Goal: Transaction & Acquisition: Book appointment/travel/reservation

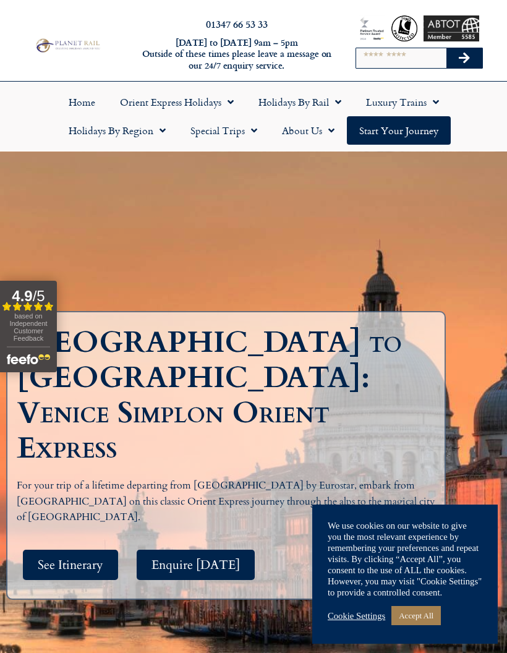
click at [317, 101] on link "Holidays by Rail" at bounding box center [300, 102] width 108 height 28
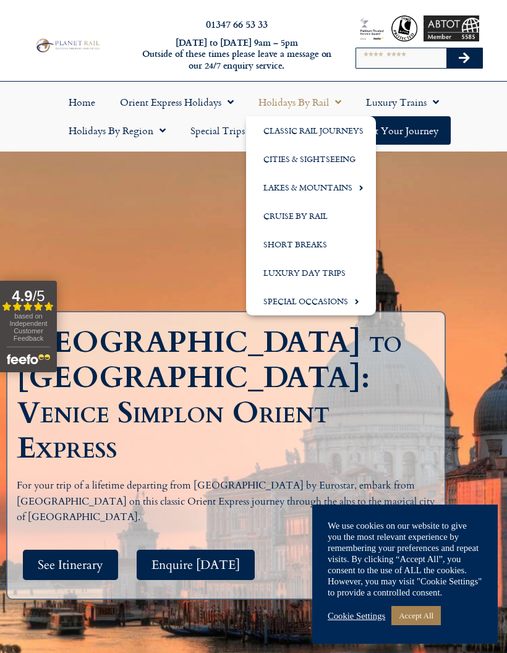
click at [317, 148] on link "Cities & Sightseeing" at bounding box center [311, 159] width 130 height 28
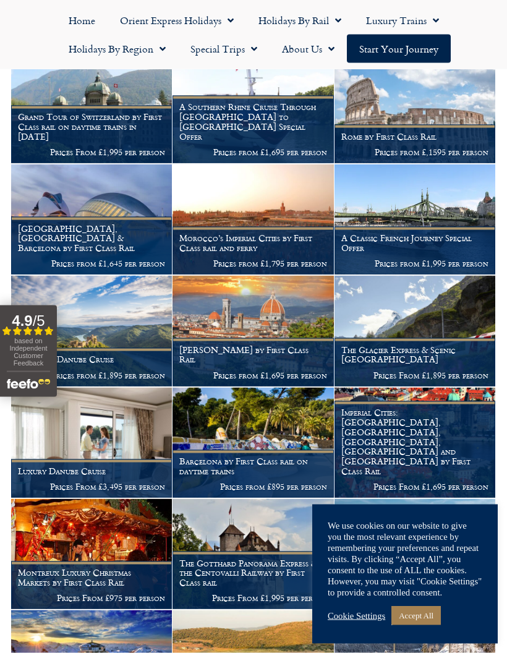
scroll to position [781, 0]
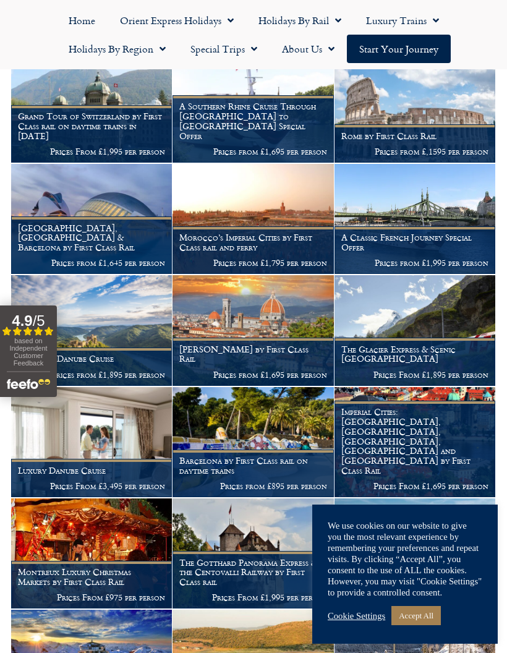
click at [428, 443] on h1 "Imperial Cities: Berlin, Prague, Budapest, Vienna and Nuremberg by First Class …" at bounding box center [414, 441] width 147 height 68
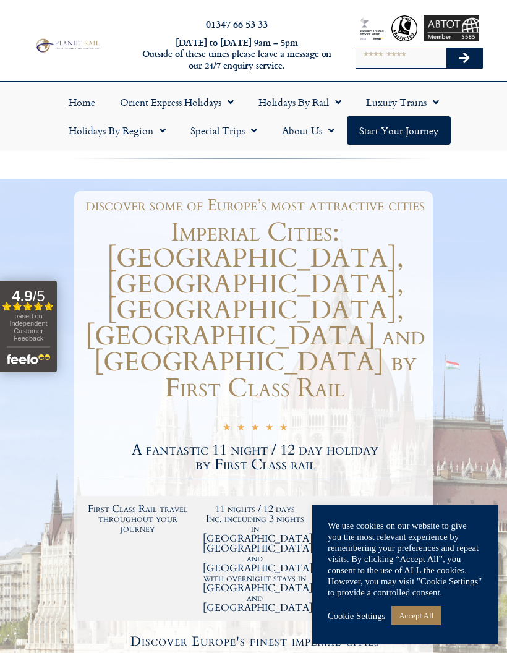
click at [434, 608] on link "Accept All" at bounding box center [415, 615] width 49 height 19
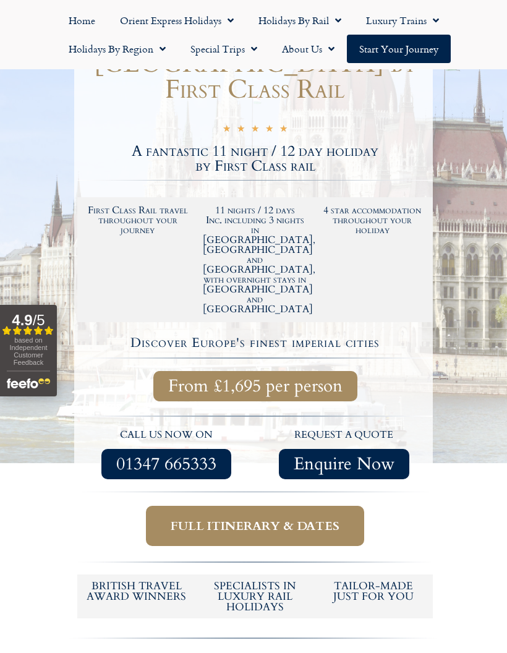
scroll to position [293, 0]
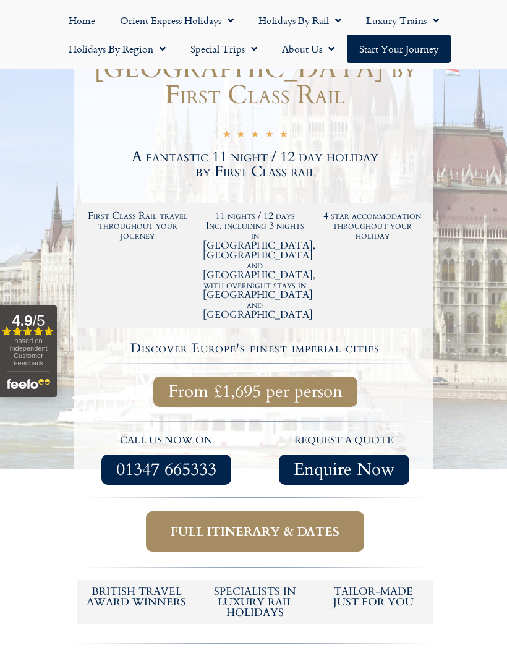
click at [273, 524] on span "Full itinerary & dates" at bounding box center [255, 531] width 169 height 15
click at [289, 511] on link "Full itinerary & dates" at bounding box center [255, 531] width 218 height 40
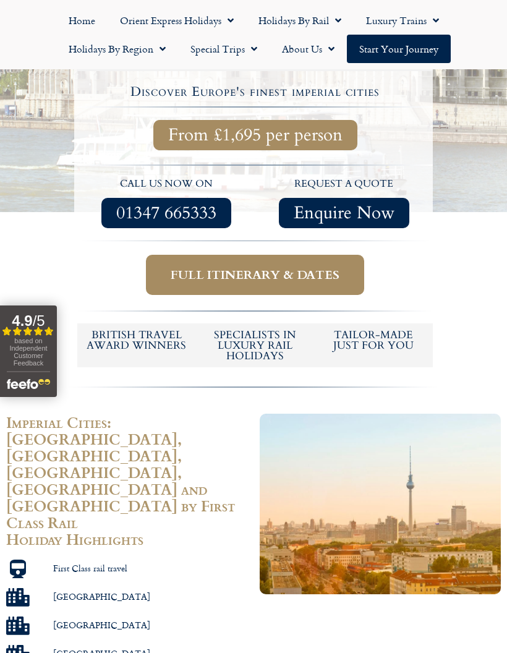
scroll to position [551, 0]
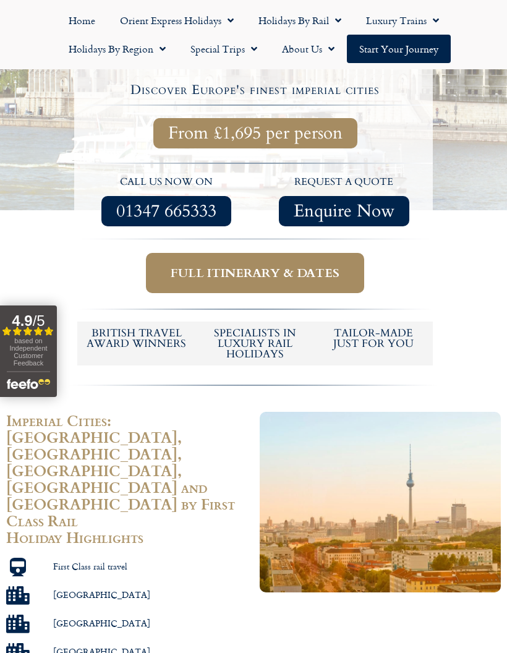
click at [295, 453] on img at bounding box center [380, 502] width 241 height 181
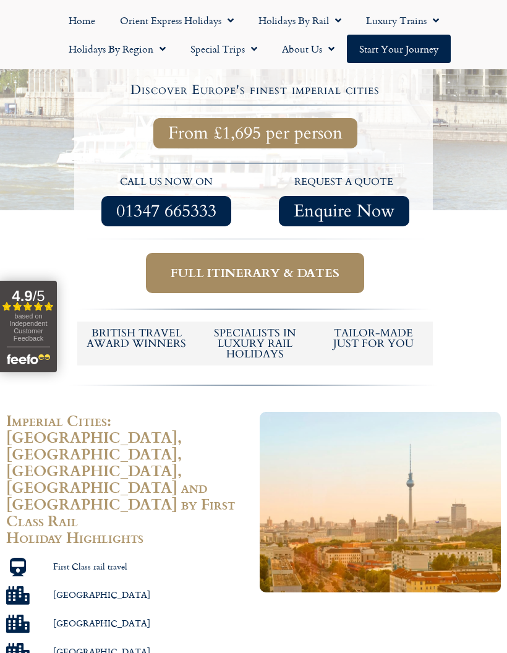
scroll to position [601, 0]
